Goal: Navigation & Orientation: Find specific page/section

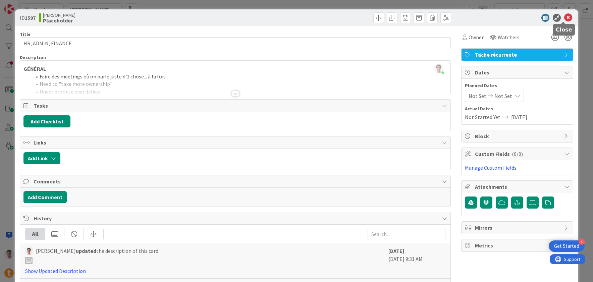
click at [565, 18] on icon at bounding box center [568, 18] width 8 height 8
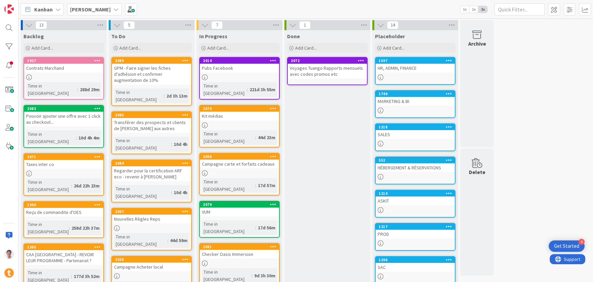
click at [391, 68] on div "HR, ADMIN, FINANCE" at bounding box center [415, 68] width 79 height 9
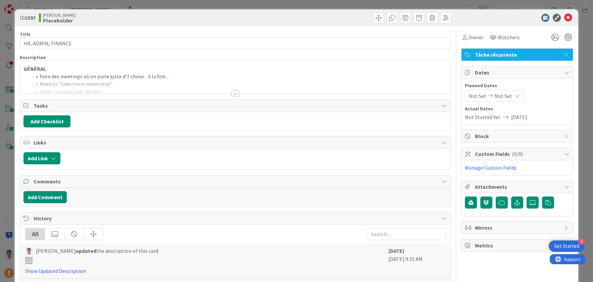
click at [236, 90] on div at bounding box center [235, 85] width 430 height 17
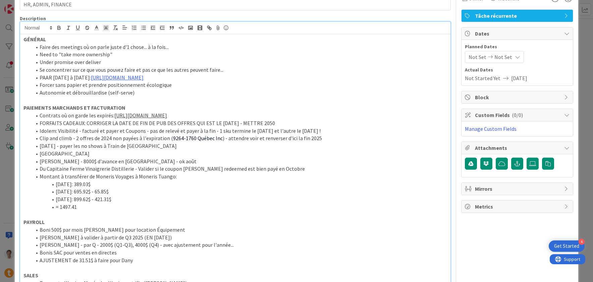
scroll to position [143, 0]
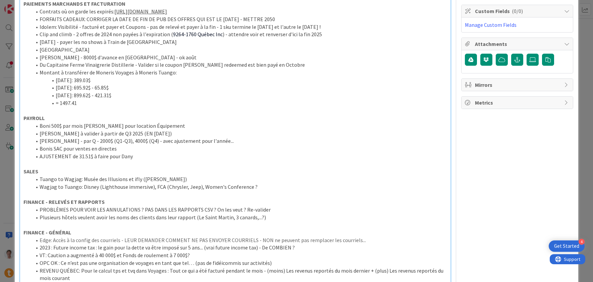
click at [271, 218] on li "Plusieurs hôtels veulent avoir les noms des clients dans leur rapport (Le Saint…" at bounding box center [239, 218] width 415 height 8
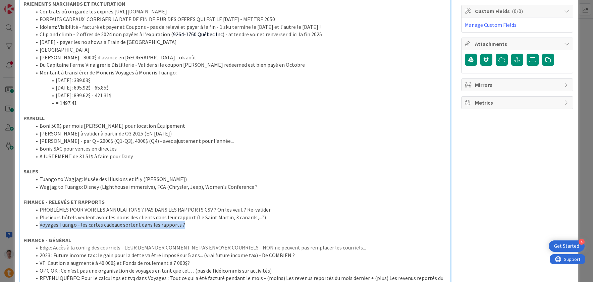
drag, startPoint x: 184, startPoint y: 226, endPoint x: 34, endPoint y: 224, distance: 149.9
click at [34, 224] on li "Voyages Tuango - les cartes cadeaux sortent dans les rapports ?" at bounding box center [239, 225] width 415 height 8
click at [193, 228] on li "Voyages Tuango - les cartes cadeaux sortent dans les rapports ?" at bounding box center [239, 225] width 415 height 8
drag, startPoint x: 203, startPoint y: 223, endPoint x: 24, endPoint y: 226, distance: 178.7
click at [25, 225] on ol "PROBLÈMES POUR VOIR LES ANNULATIONS ? PAS DANS LES RAPPORTS CSV ? On les veut ?…" at bounding box center [234, 217] width 423 height 23
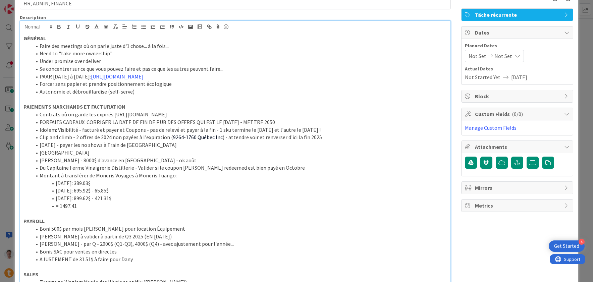
scroll to position [0, 0]
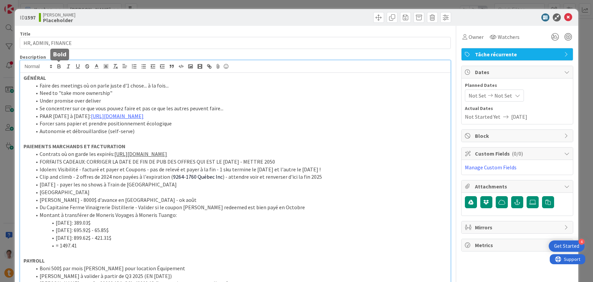
click at [60, 68] on icon "button" at bounding box center [59, 66] width 6 height 6
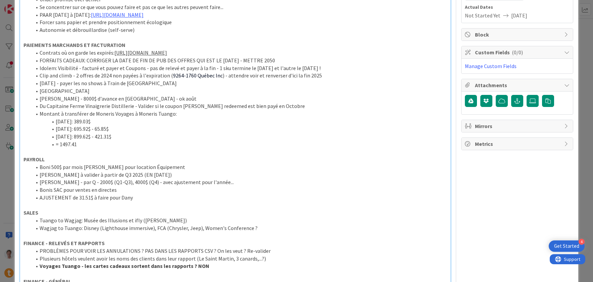
click at [156, 158] on p "PAYROLL" at bounding box center [234, 160] width 423 height 8
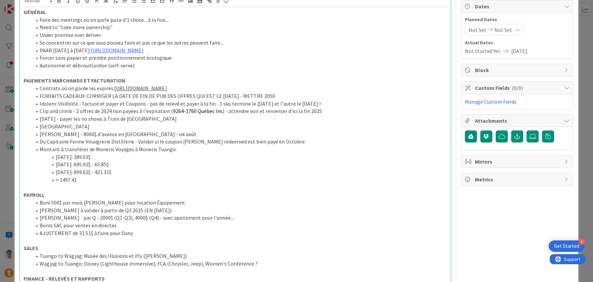
scroll to position [0, 0]
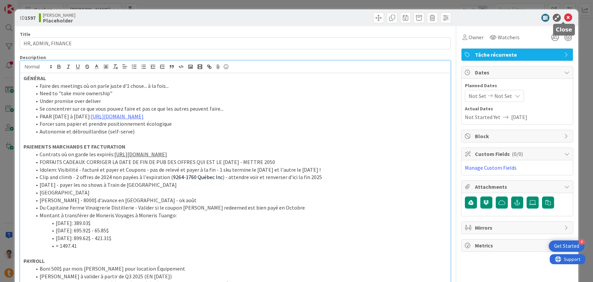
click at [564, 18] on icon at bounding box center [568, 18] width 8 height 8
